Goal: Task Accomplishment & Management: Use online tool/utility

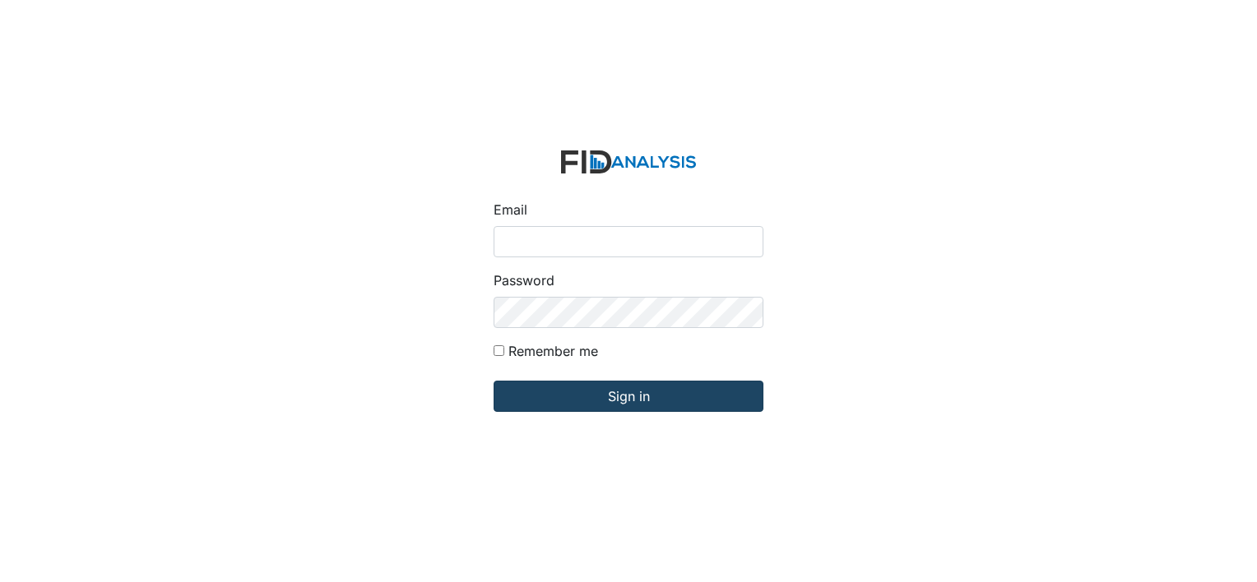
type input "[EMAIL_ADDRESS][DOMAIN_NAME]"
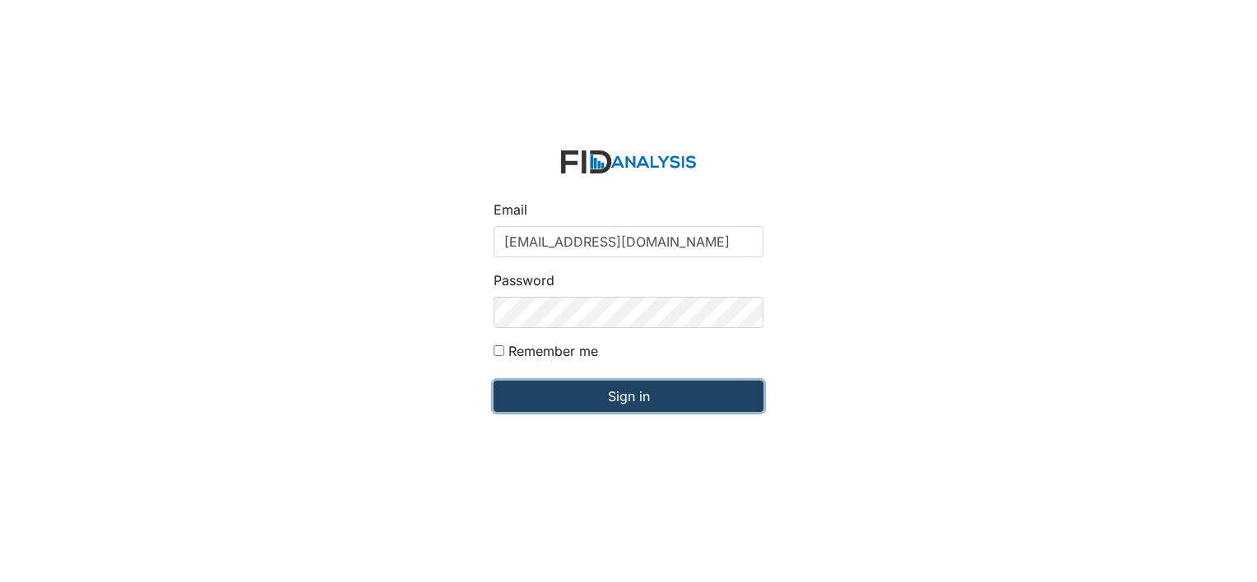
click at [576, 404] on input "Sign in" at bounding box center [628, 396] width 270 height 31
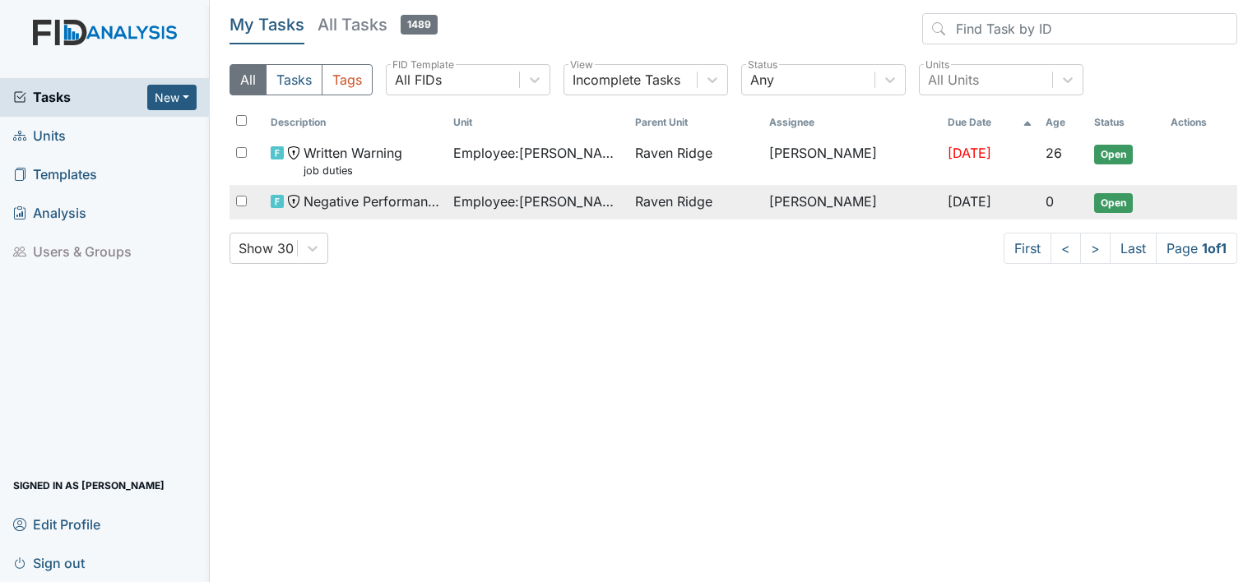
click at [1109, 201] on span "Open" at bounding box center [1113, 203] width 39 height 20
click at [1125, 198] on span "Open" at bounding box center [1113, 203] width 39 height 20
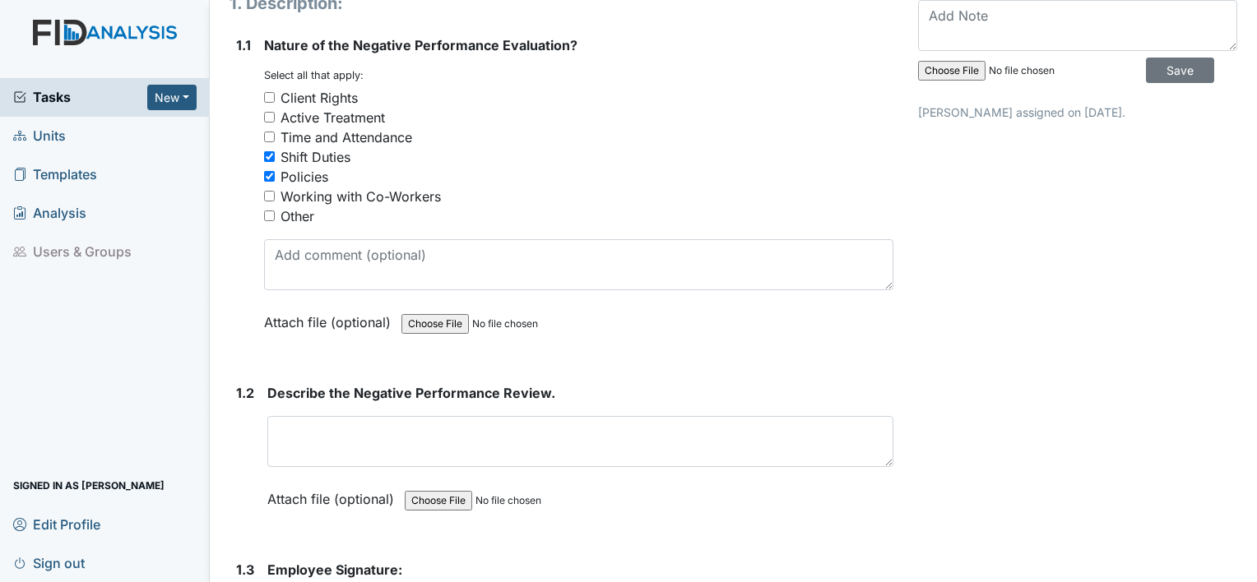
scroll to position [199, 0]
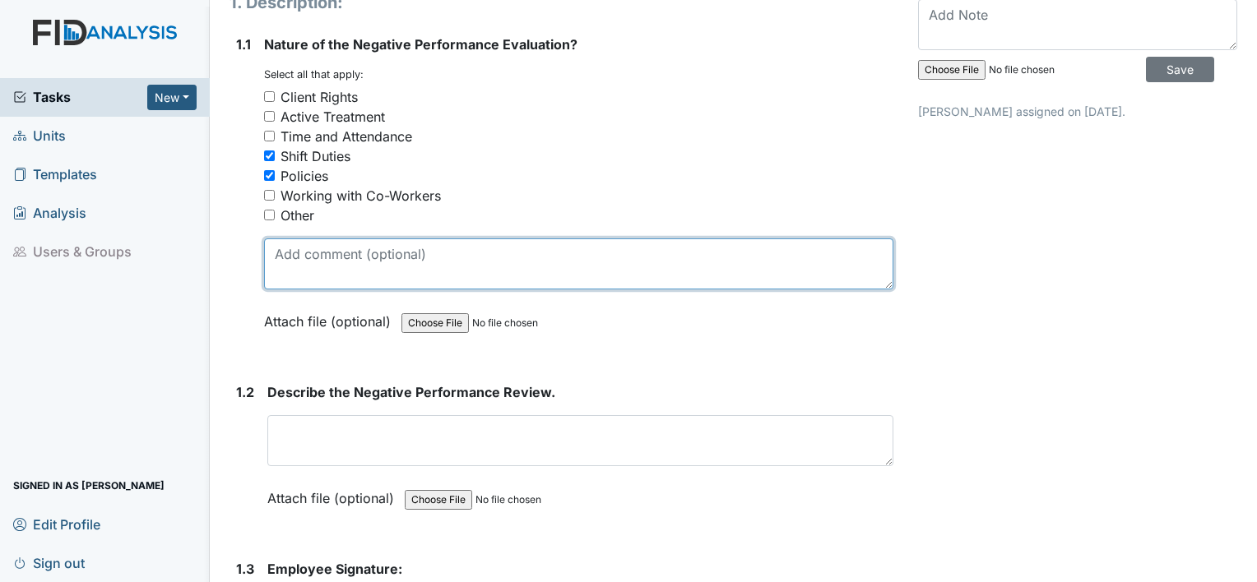
click at [317, 247] on textarea at bounding box center [578, 263] width 629 height 51
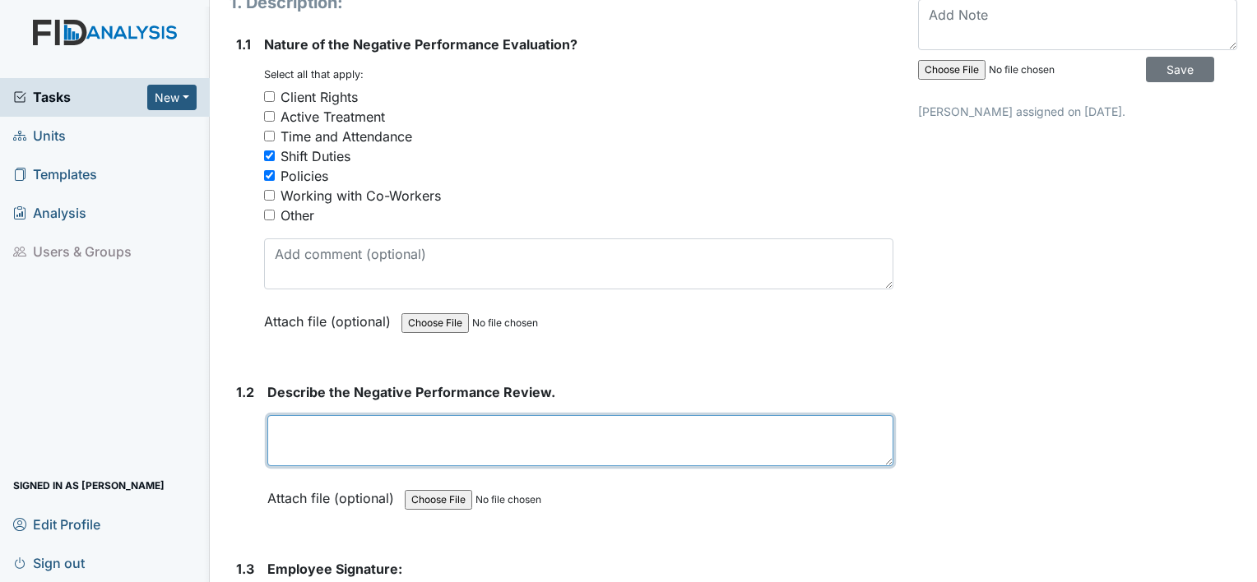
click at [294, 415] on textarea at bounding box center [580, 440] width 626 height 51
type textarea "S"
click at [294, 415] on textarea "Employee Handbook (Section 9)" at bounding box center [580, 440] width 626 height 51
click at [497, 415] on textarea "Employee Handbook (Section 9)" at bounding box center [580, 440] width 626 height 51
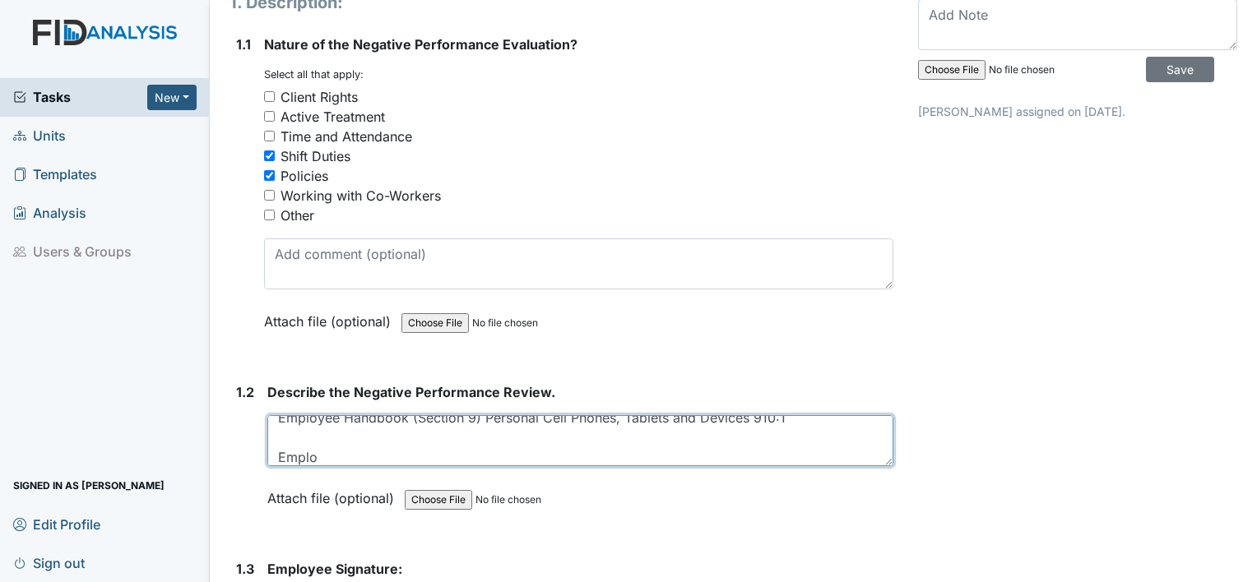
click at [497, 415] on textarea "Employee Handbook (Section 9) Personal Cell Phones, Tablets and Devices 910:1 E…" at bounding box center [580, 440] width 626 height 51
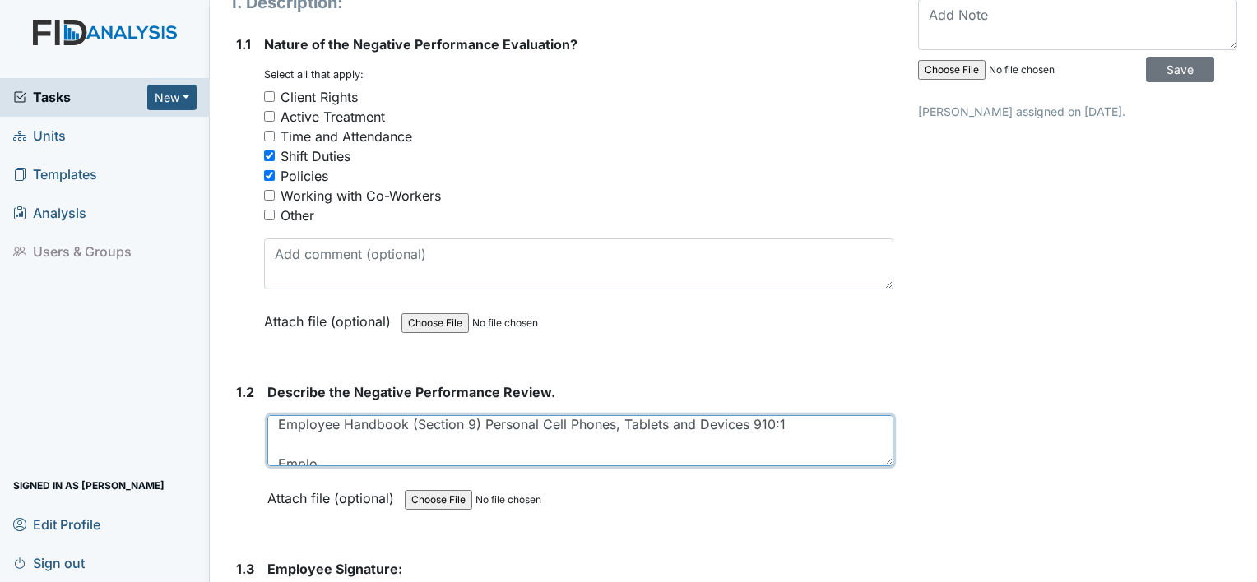
type textarea "Employee Handbook (Section 9) Personal Cell Phones, Tablets and Devices 910:1 E…"
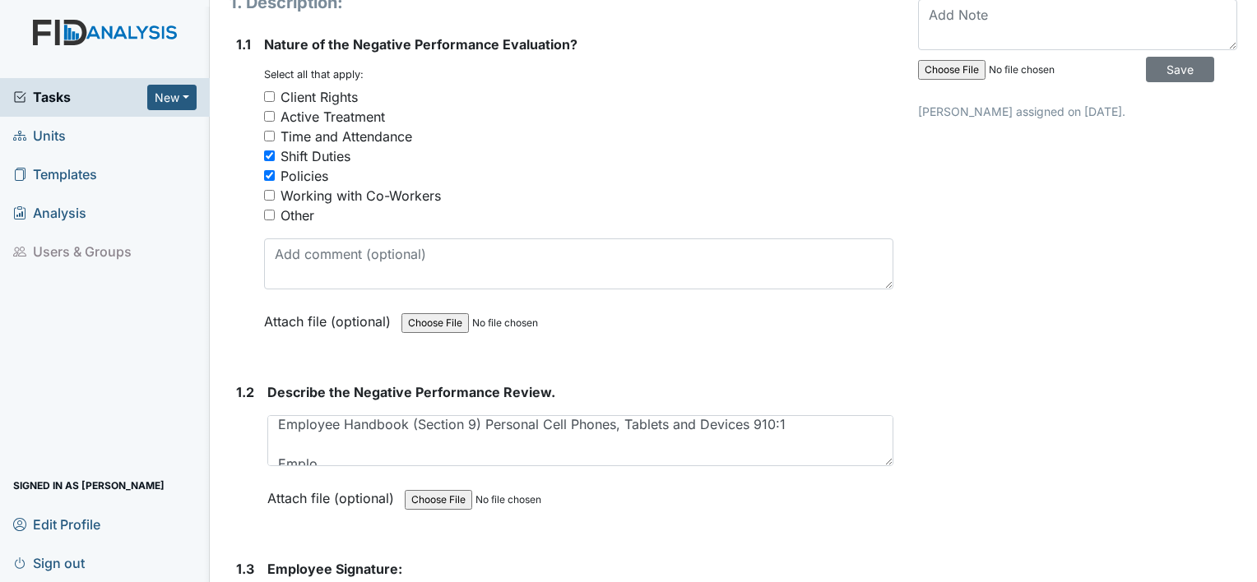
click at [328, 445] on div "Describe the Negative Performance Review. Employee Handbook (Section 9) Persona…" at bounding box center [580, 450] width 626 height 137
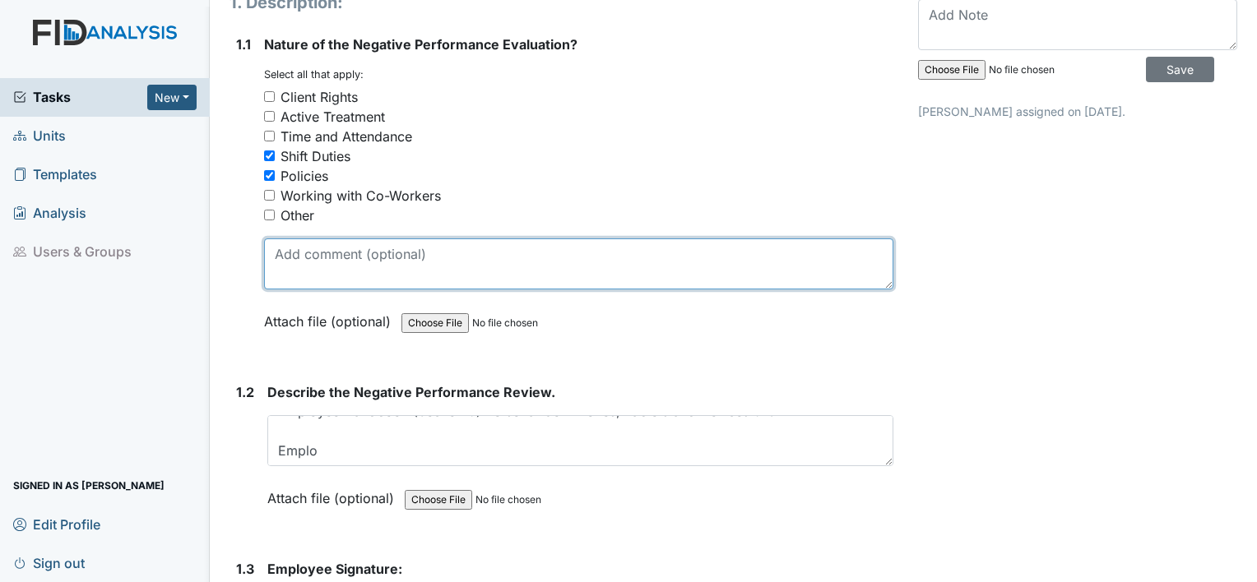
click at [337, 238] on textarea at bounding box center [578, 263] width 629 height 51
type textarea "e"
type textarea "Employee was on his phones and not doing his 3rd shift nightly duties on [DATE]"
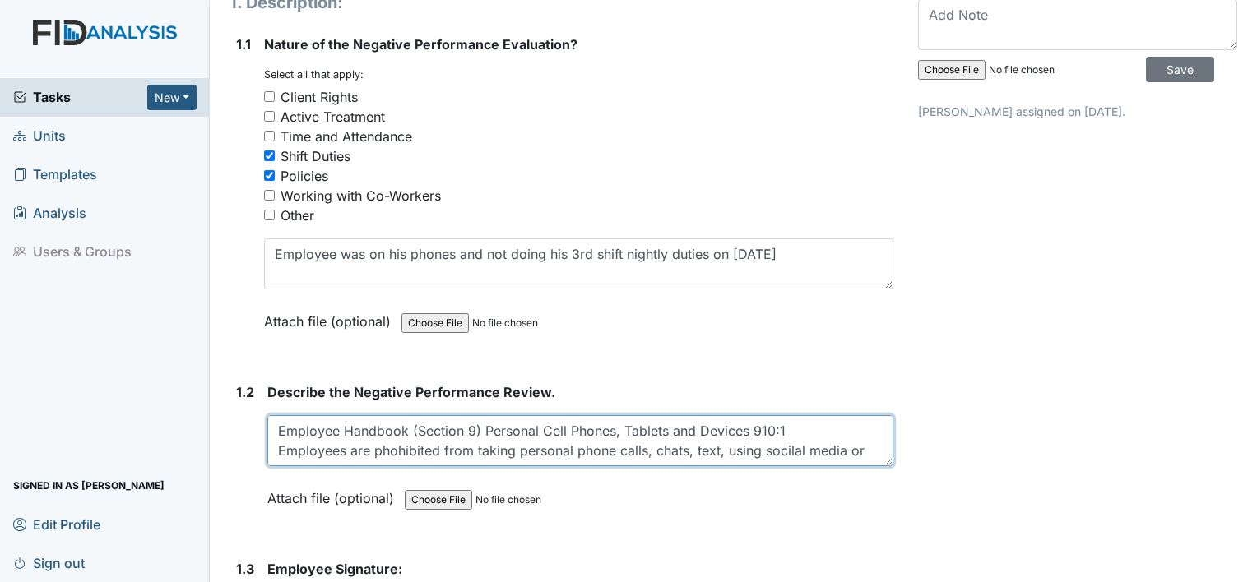
scroll to position [13, 0]
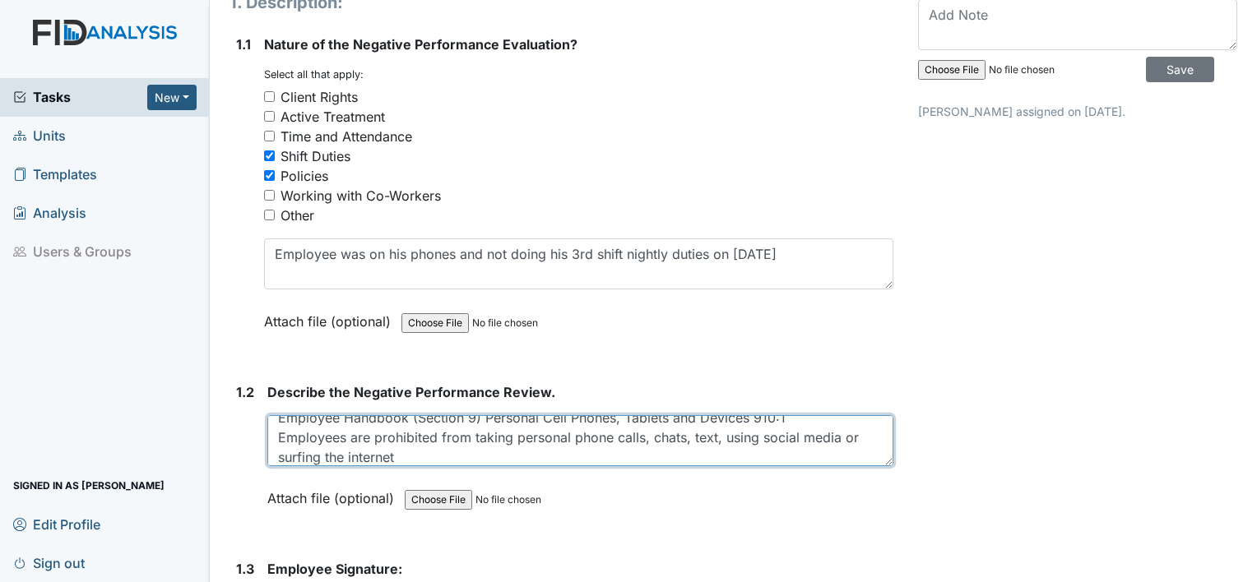
type textarea "Employee Handbook (Section 9) Personal Cell Phones, Tablets and Devices 910:1 E…"
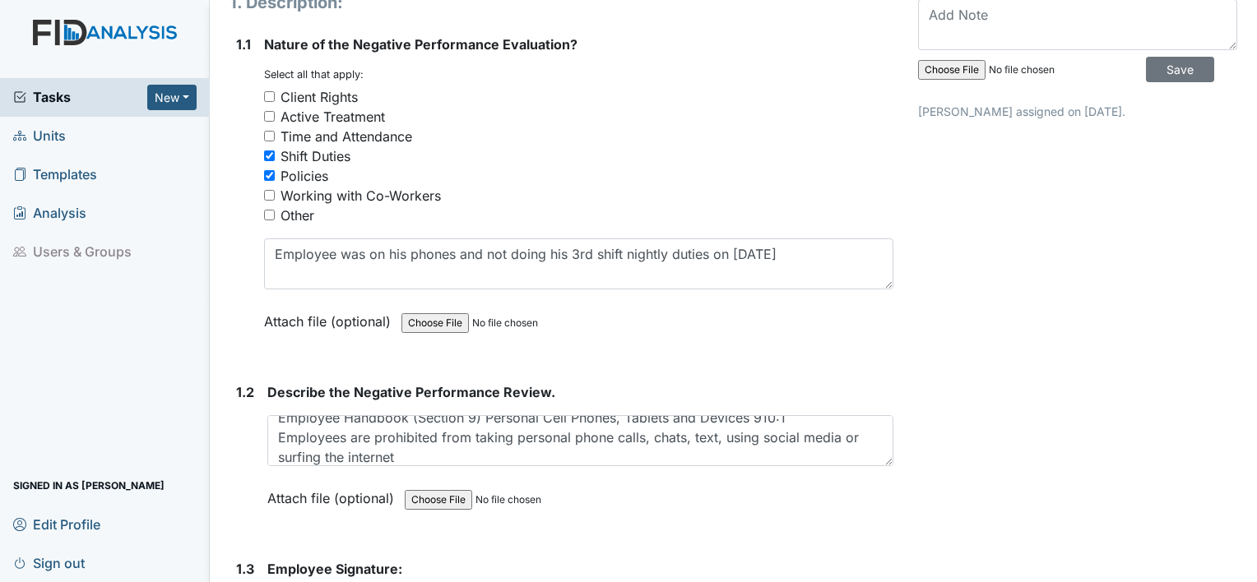
click at [976, 429] on div "Archive Task × Are you sure you want to archive this task? It will appear as in…" at bounding box center [1077, 287] width 344 height 946
click at [1079, 414] on div "Archive Task × Are you sure you want to archive this task? It will appear as in…" at bounding box center [1077, 287] width 344 height 946
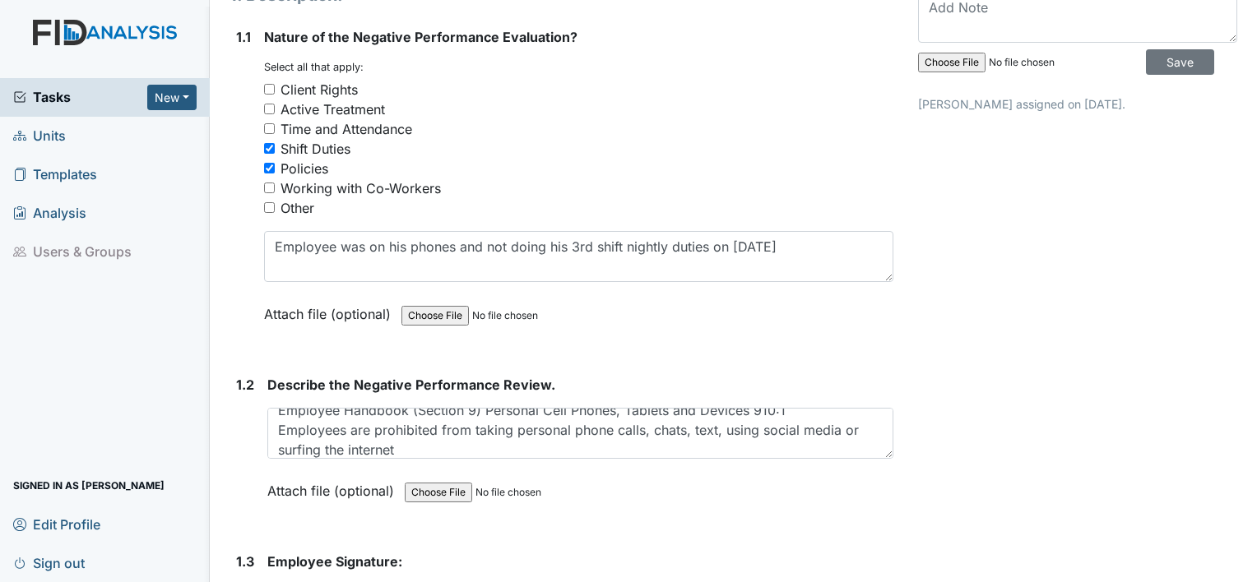
scroll to position [0, 0]
